Goal: Task Accomplishment & Management: Manage account settings

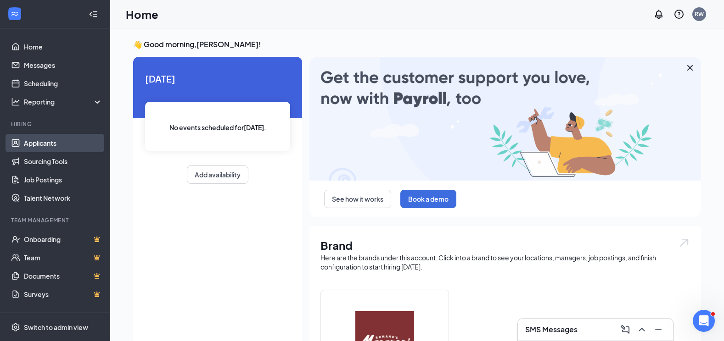
click at [41, 141] on link "Applicants" at bounding box center [63, 143] width 78 height 18
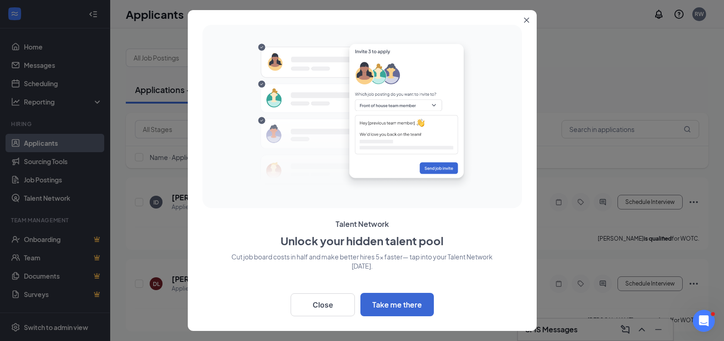
click at [526, 18] on icon "Close" at bounding box center [527, 20] width 6 height 6
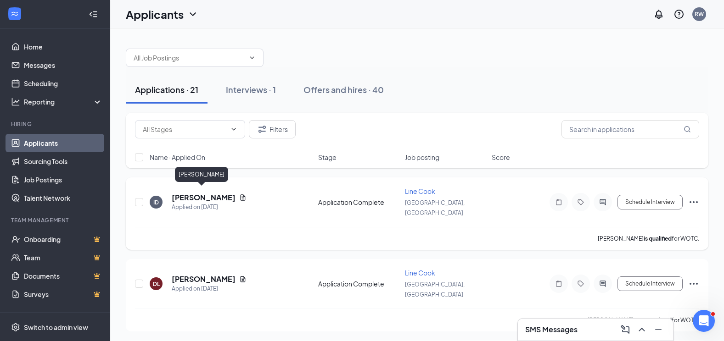
click at [199, 194] on h5 "[PERSON_NAME]" at bounding box center [204, 198] width 64 height 10
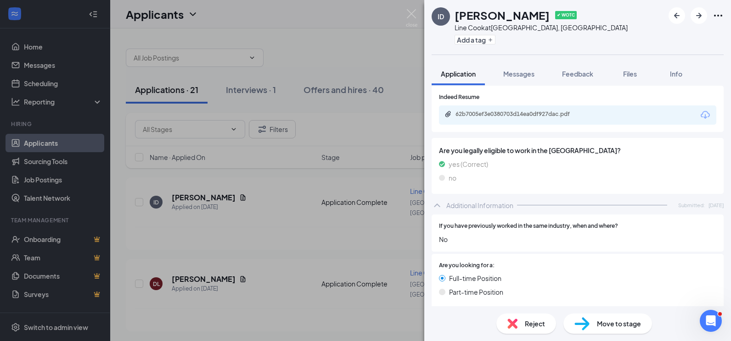
scroll to position [170, 0]
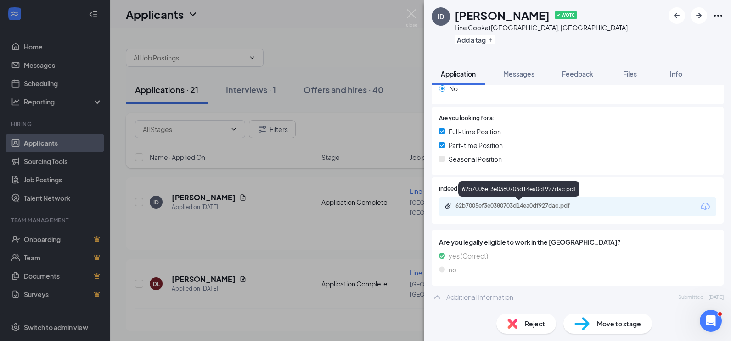
click at [468, 204] on div "62b7005ef3e0380703d14ea0df927dac.pdf" at bounding box center [519, 205] width 128 height 7
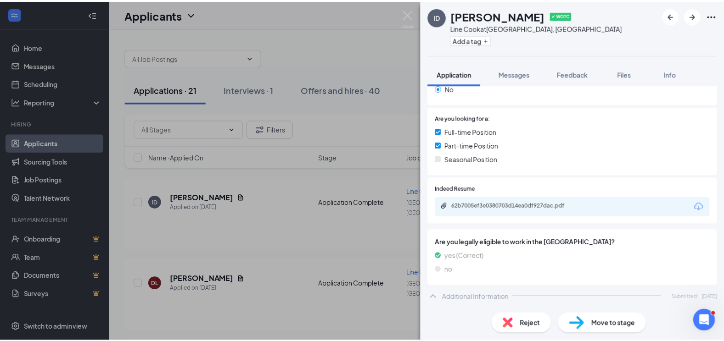
scroll to position [0, 0]
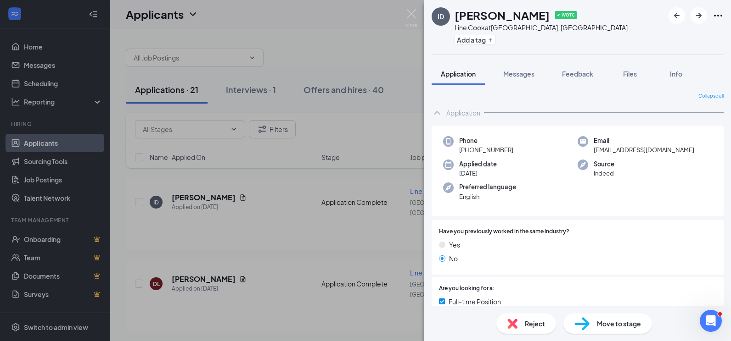
click at [188, 191] on div "ID [PERSON_NAME] ✔ WOTC Line Cook at [GEOGRAPHIC_DATA], [GEOGRAPHIC_DATA] Add a…" at bounding box center [365, 170] width 731 height 341
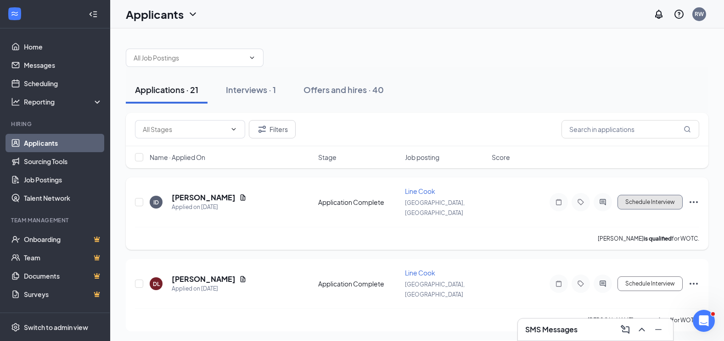
click at [653, 198] on button "Schedule Interview" at bounding box center [649, 202] width 65 height 15
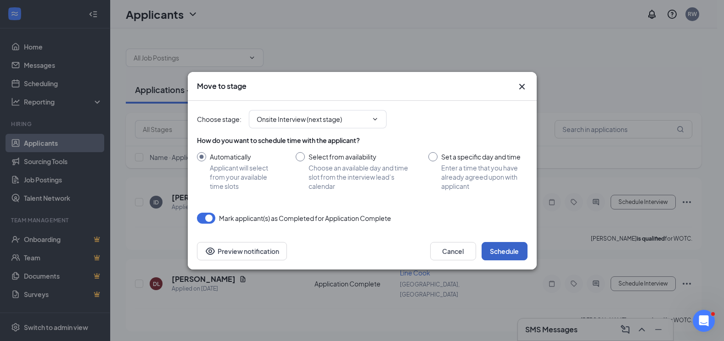
click at [503, 250] on button "Schedule" at bounding box center [504, 251] width 46 height 18
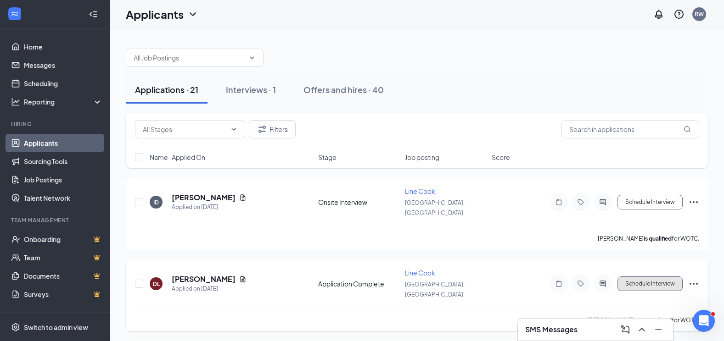
click at [642, 277] on button "Schedule Interview" at bounding box center [649, 284] width 65 height 15
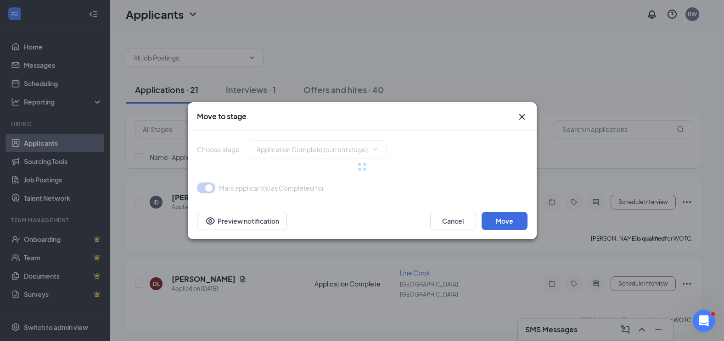
type input "Onsite Interview (next stage)"
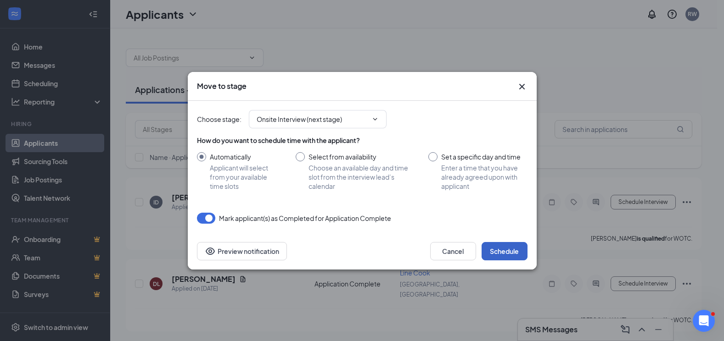
click at [501, 247] on button "Schedule" at bounding box center [504, 251] width 46 height 18
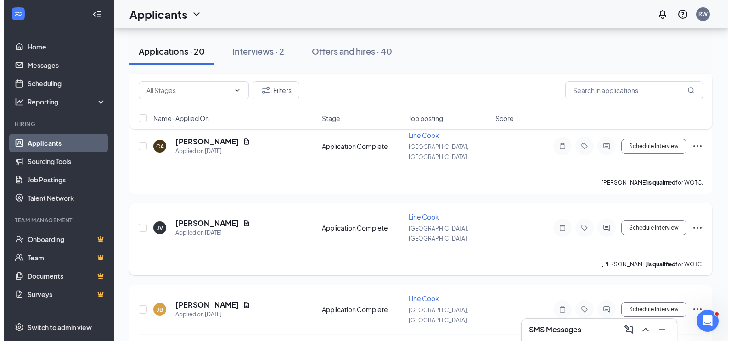
scroll to position [46, 0]
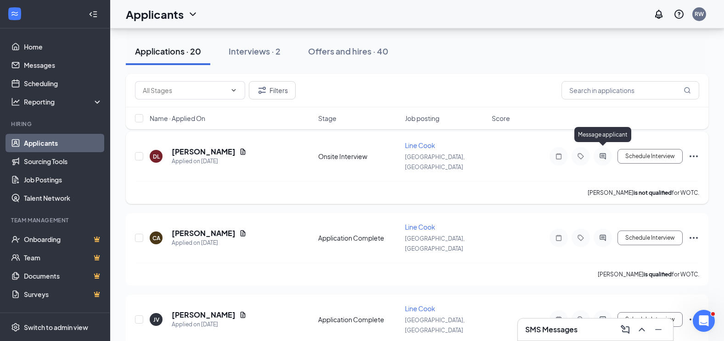
click at [599, 153] on icon "ActiveChat" at bounding box center [602, 156] width 11 height 7
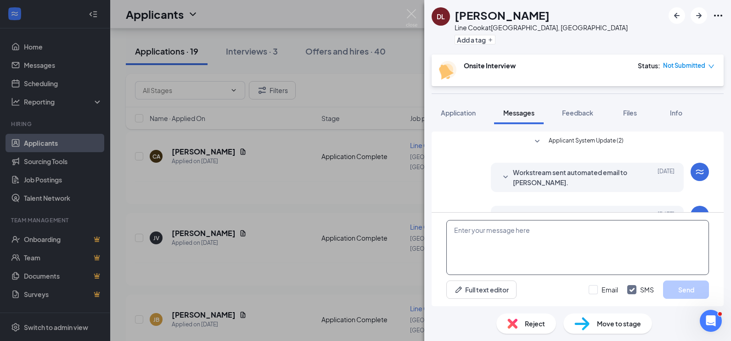
click at [468, 234] on textarea at bounding box center [577, 247] width 262 height 55
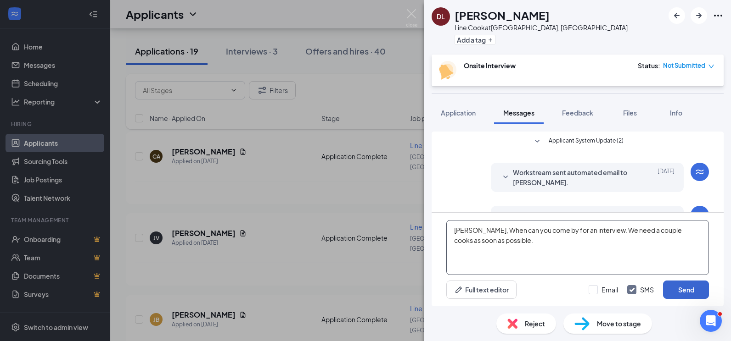
type textarea "[PERSON_NAME], When can you come by for an interview. We need a couple cooks as…"
click at [691, 288] on button "Send" at bounding box center [686, 290] width 46 height 18
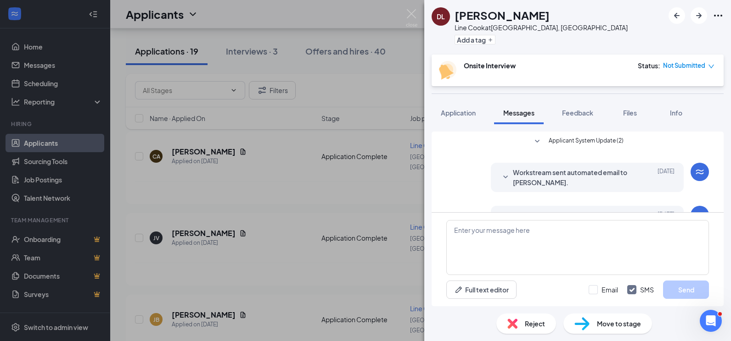
scroll to position [214, 0]
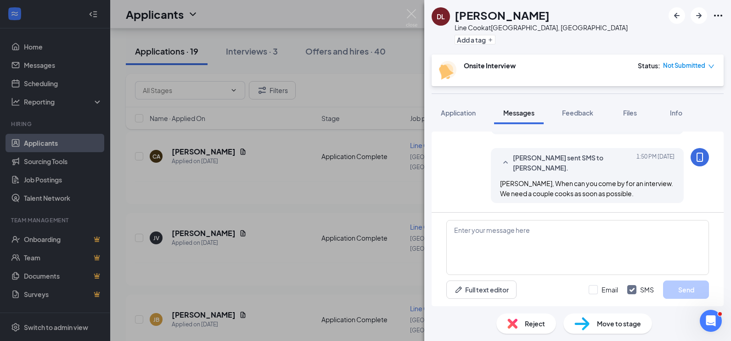
click at [201, 219] on div "DL [PERSON_NAME] [PERSON_NAME] at [GEOGRAPHIC_DATA], [GEOGRAPHIC_DATA] Add a ta…" at bounding box center [365, 170] width 731 height 341
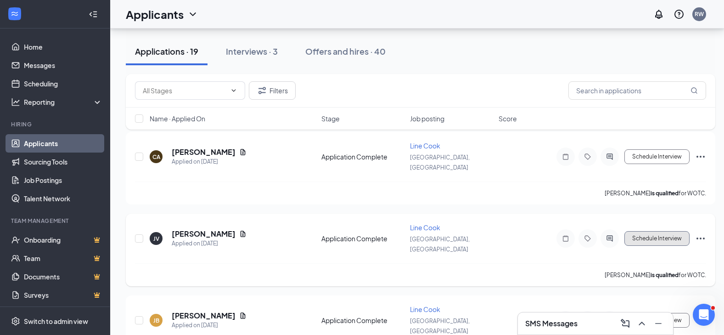
click at [648, 231] on button "Schedule Interview" at bounding box center [656, 238] width 65 height 15
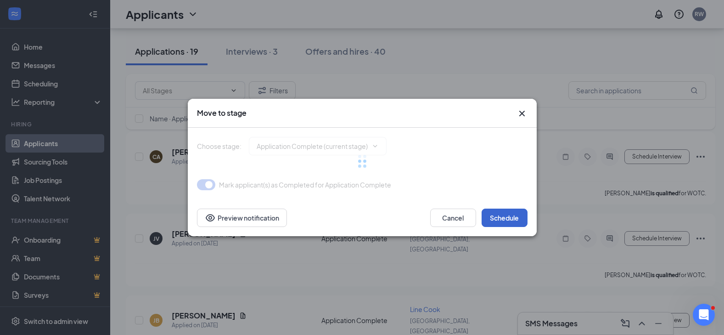
type input "Onsite Interview (next stage)"
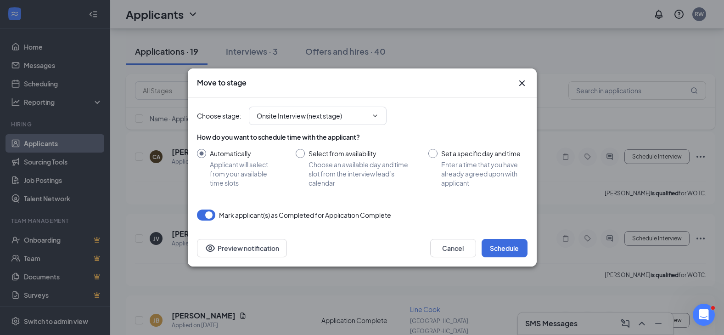
click at [520, 80] on icon "Cross" at bounding box center [521, 83] width 11 height 11
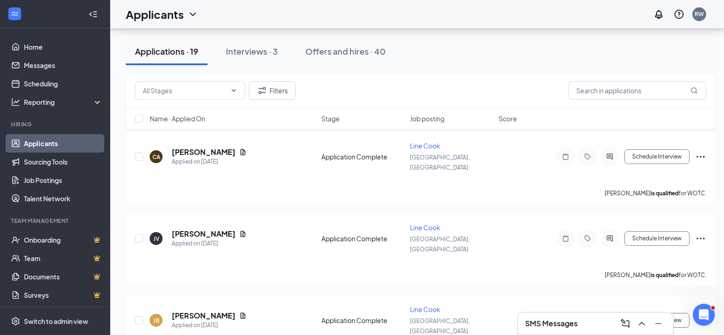
click at [522, 100] on div "Filters" at bounding box center [420, 90] width 589 height 33
click at [610, 234] on icon "ActiveChat" at bounding box center [609, 237] width 11 height 7
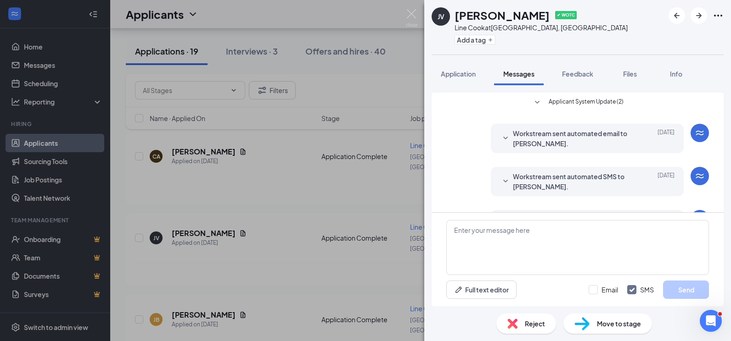
scroll to position [106, 0]
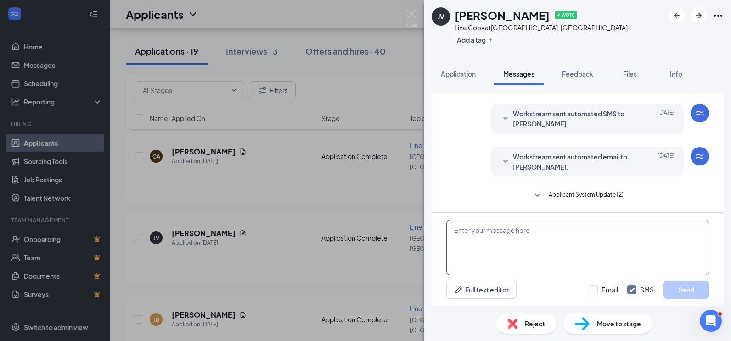
click at [478, 236] on textarea at bounding box center [577, 247] width 262 height 55
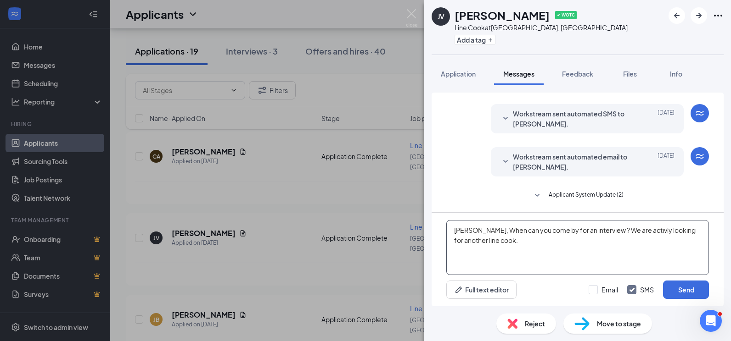
drag, startPoint x: 625, startPoint y: 232, endPoint x: 620, endPoint y: 243, distance: 11.9
click at [619, 243] on textarea "[PERSON_NAME], When can you come by for an interview ? We are activly looking f…" at bounding box center [577, 247] width 262 height 55
click at [485, 239] on textarea "[PERSON_NAME], When can you come by for an interview ? We are actively looking …" at bounding box center [577, 247] width 262 height 55
type textarea "[PERSON_NAME], When can you come by for an interview ? We are actively looking …"
click at [688, 287] on button "Send" at bounding box center [686, 290] width 46 height 18
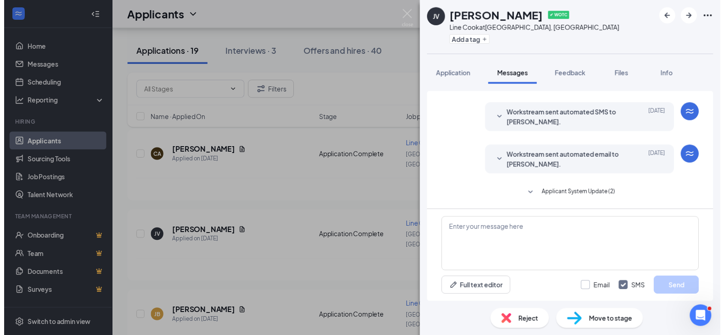
scroll to position [175, 0]
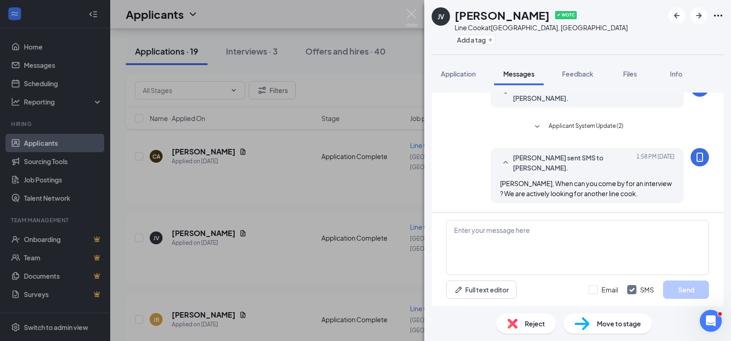
click at [184, 288] on div "JV [PERSON_NAME] ✔ WOTC Line Cook at [GEOGRAPHIC_DATA], [GEOGRAPHIC_DATA] Add a…" at bounding box center [365, 170] width 731 height 341
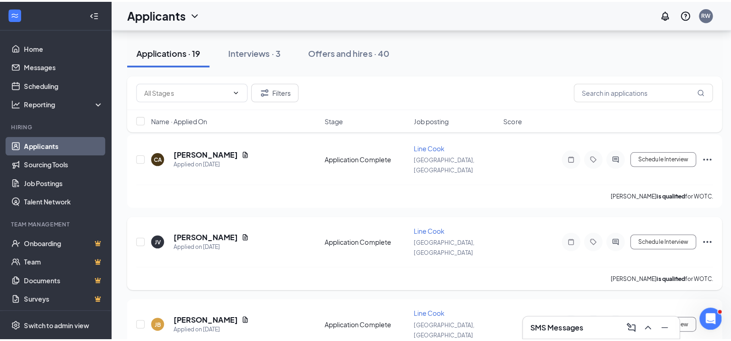
scroll to position [138, 0]
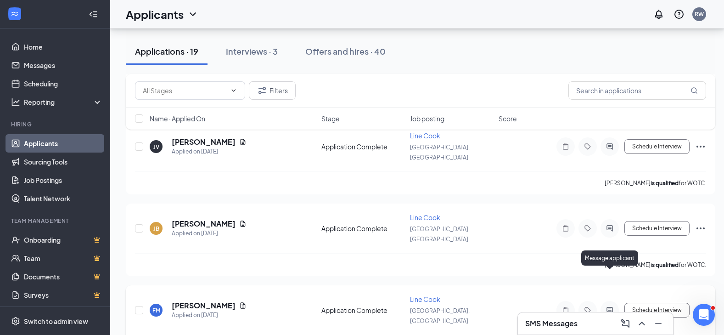
click at [610, 306] on icon "ActiveChat" at bounding box center [609, 309] width 11 height 7
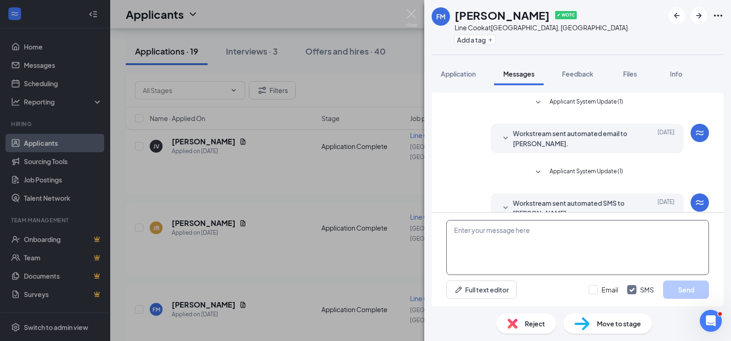
scroll to position [46, 0]
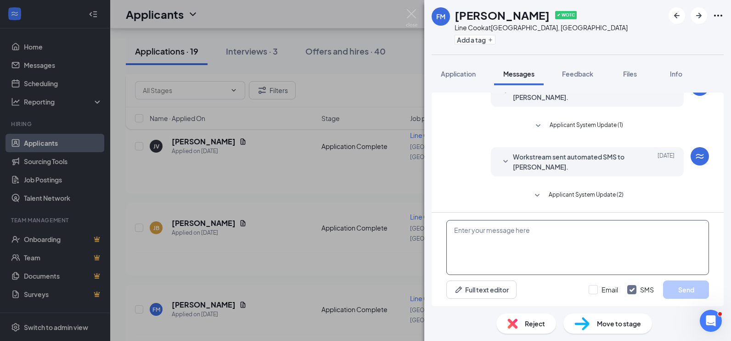
click at [508, 233] on textarea at bounding box center [577, 247] width 262 height 55
type textarea "[PERSON_NAME], did you get to come by for an interview at [GEOGRAPHIC_DATA] ?"
click at [679, 289] on button "Send" at bounding box center [686, 290] width 46 height 18
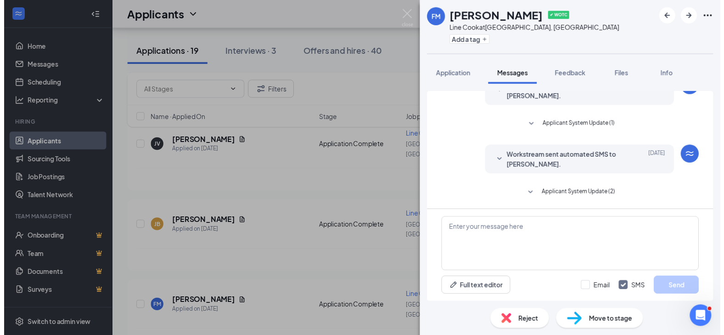
scroll to position [115, 0]
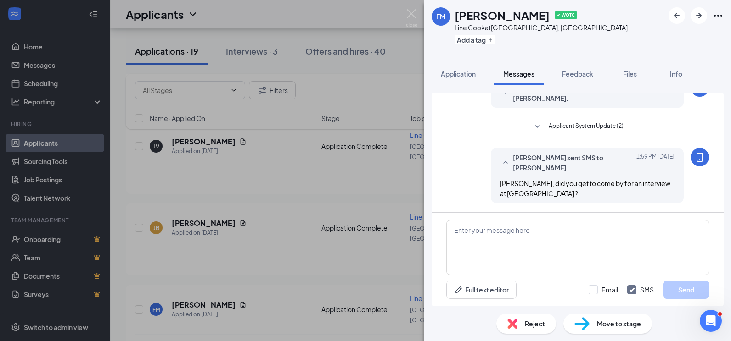
click at [355, 219] on div "FM [PERSON_NAME] ✔ WOTC Line Cook at [GEOGRAPHIC_DATA], [GEOGRAPHIC_DATA] Add a…" at bounding box center [365, 170] width 731 height 341
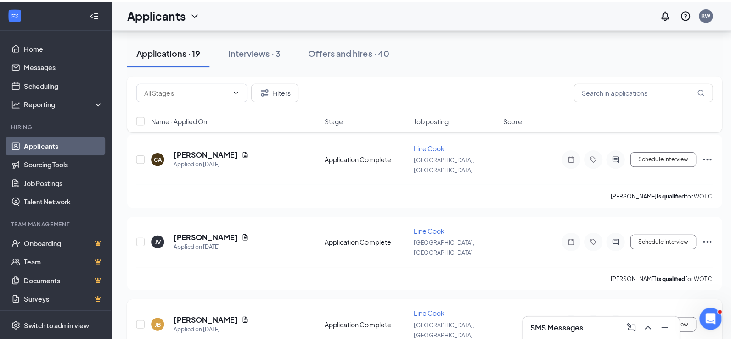
scroll to position [92, 0]
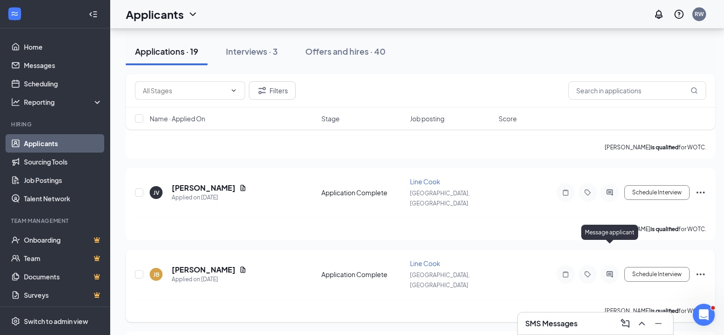
click at [609, 270] on icon "ActiveChat" at bounding box center [609, 273] width 11 height 7
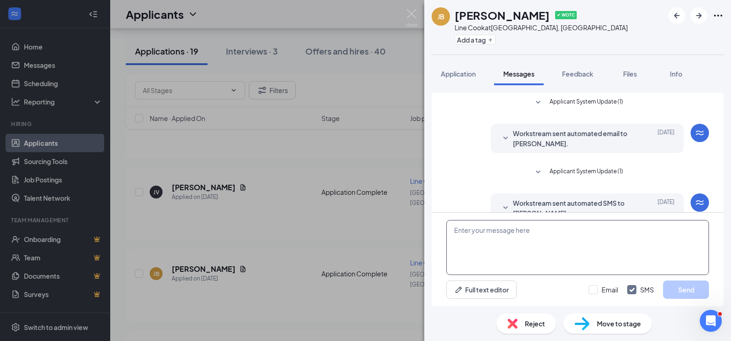
scroll to position [133, 0]
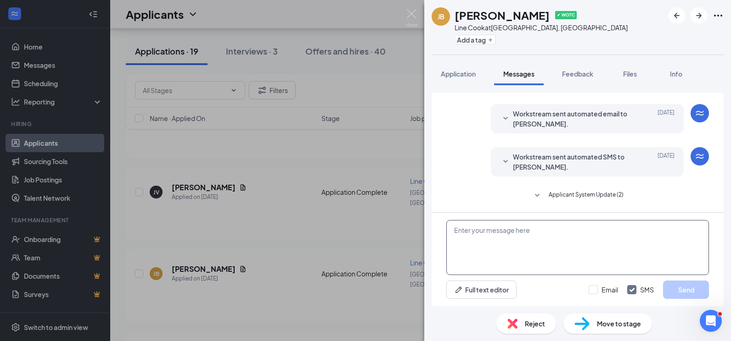
click at [470, 232] on textarea at bounding box center [577, 247] width 262 height 55
type textarea "[PERSON_NAME], did you want to interview here at [GEOGRAPHIC_DATA] ?"
click at [678, 289] on button "Send" at bounding box center [686, 290] width 46 height 18
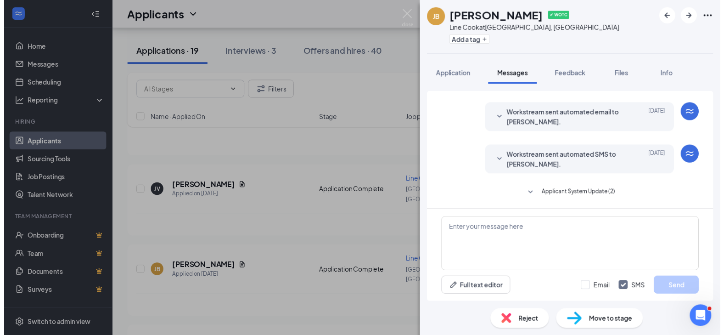
scroll to position [182, 0]
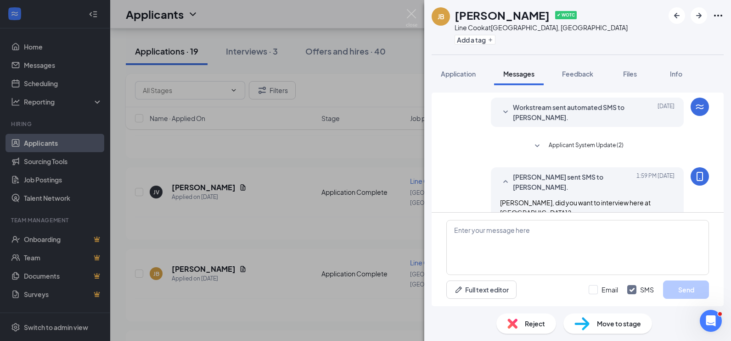
click at [34, 45] on div "[PERSON_NAME] ✔ WOTC Line Cook at [GEOGRAPHIC_DATA], [GEOGRAPHIC_DATA] Add a ta…" at bounding box center [365, 170] width 731 height 341
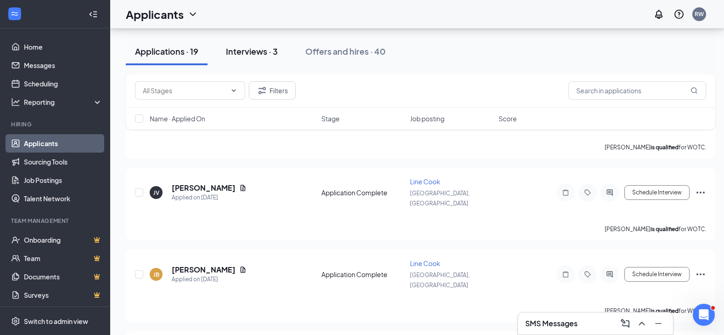
click at [250, 50] on div "Interviews · 3" at bounding box center [252, 50] width 52 height 11
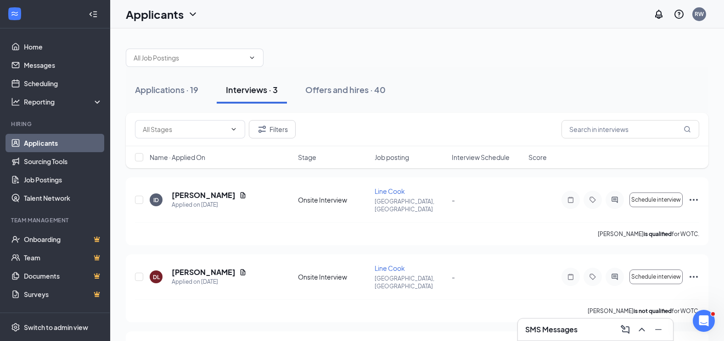
scroll to position [46, 0]
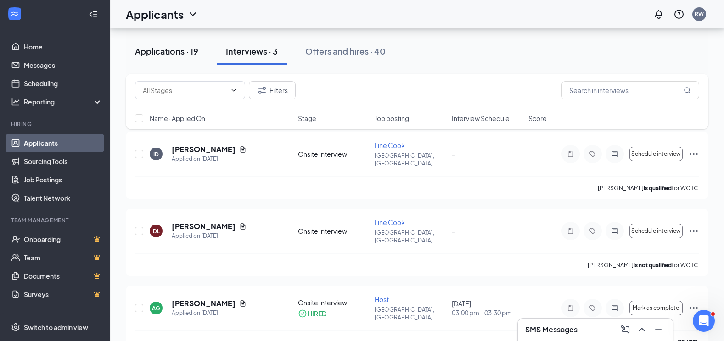
click at [172, 49] on div "Applications · 19" at bounding box center [166, 50] width 63 height 11
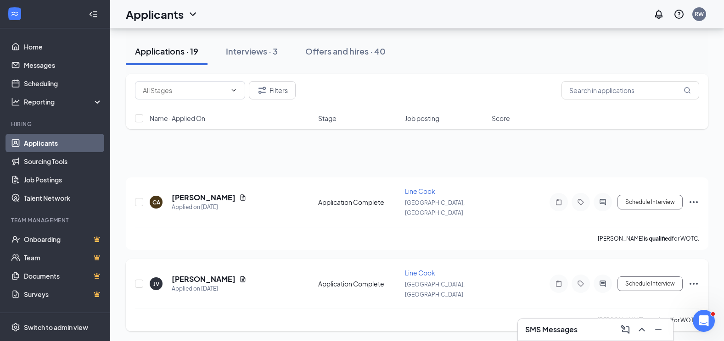
scroll to position [46, 0]
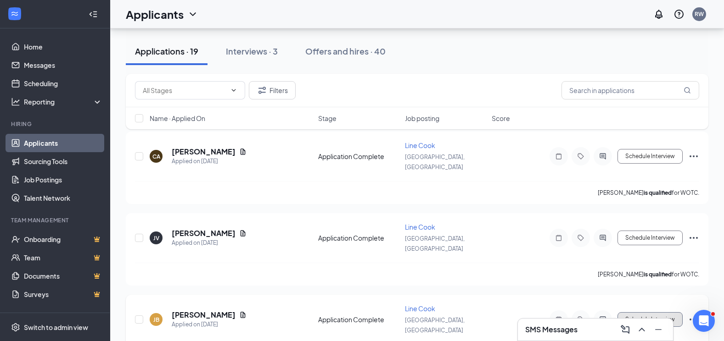
click at [645, 312] on button "Schedule Interview" at bounding box center [649, 319] width 65 height 15
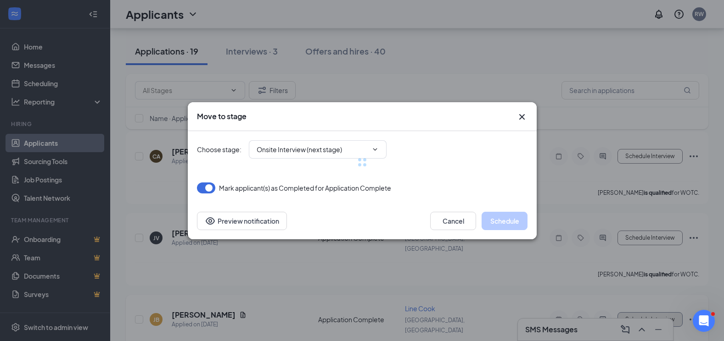
scroll to position [138, 0]
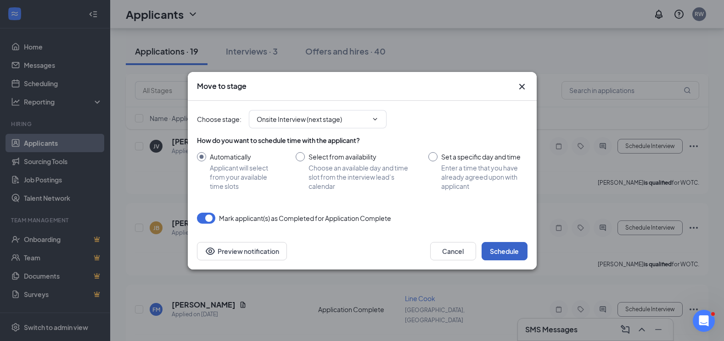
click at [509, 246] on button "Schedule" at bounding box center [504, 251] width 46 height 18
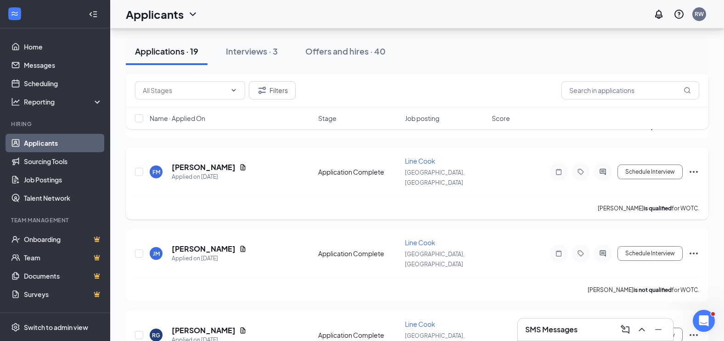
scroll to position [184, 0]
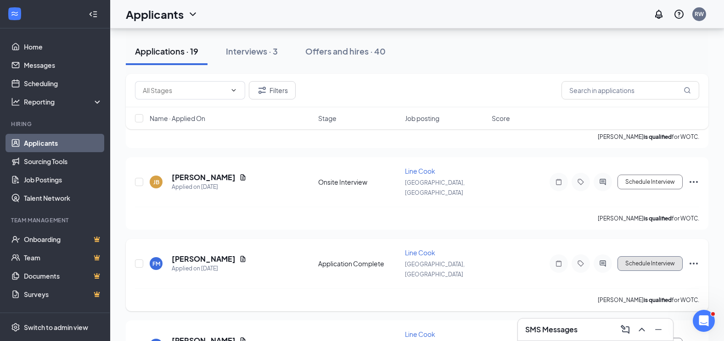
click at [651, 257] on button "Schedule Interview" at bounding box center [649, 264] width 65 height 15
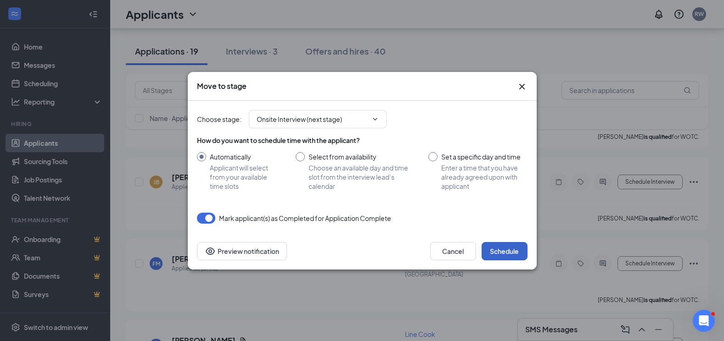
click at [500, 251] on button "Schedule" at bounding box center [504, 251] width 46 height 18
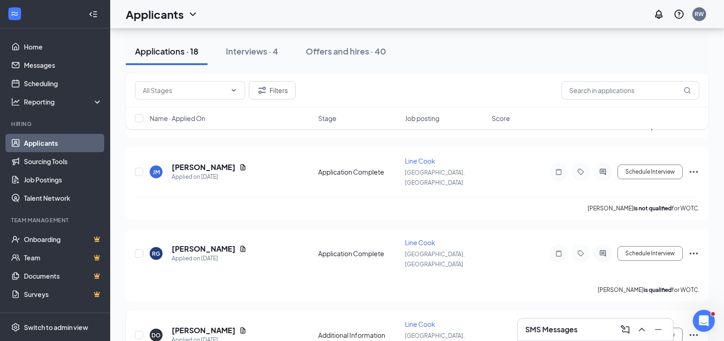
scroll to position [229, 0]
